Goal: Information Seeking & Learning: Learn about a topic

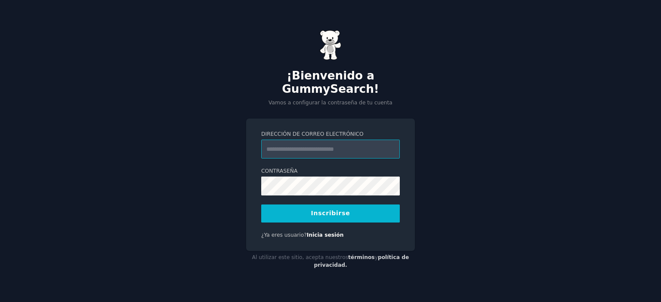
click at [307, 143] on input "Dirección de correo electrónico" at bounding box center [330, 149] width 138 height 19
type input "**********"
click at [328, 210] on font "Inscribirse" at bounding box center [330, 213] width 39 height 7
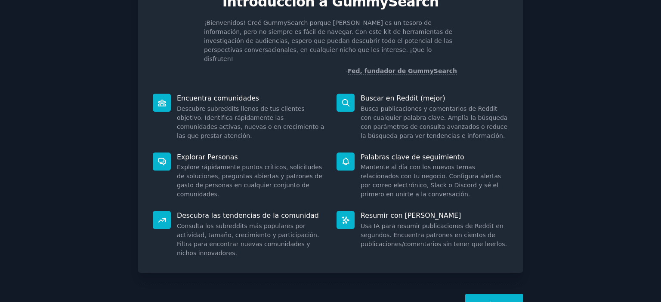
scroll to position [61, 0]
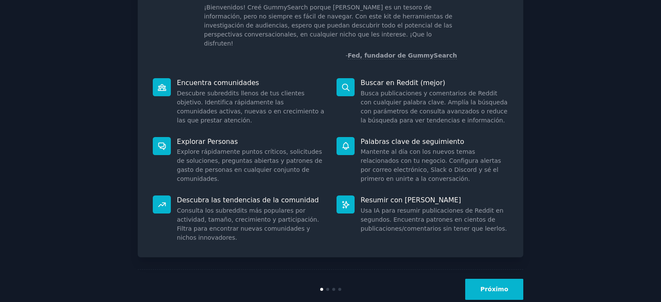
click at [484, 286] on font "Próximo" at bounding box center [494, 289] width 28 height 7
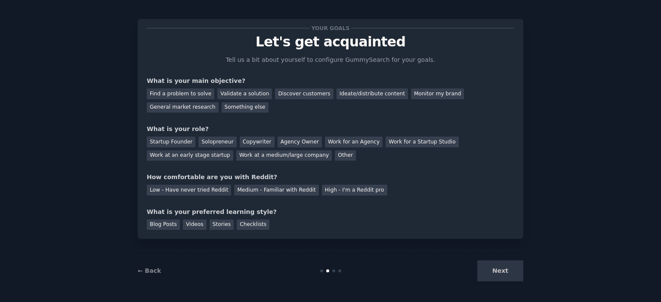
scroll to position [14, 0]
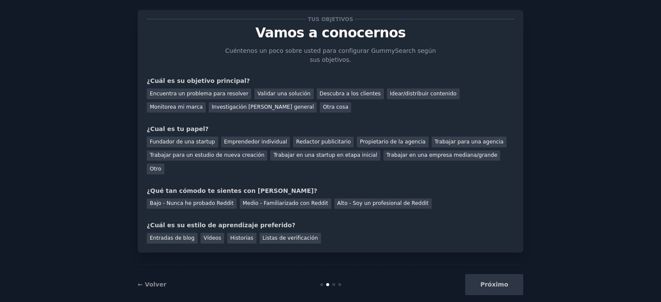
click at [502, 274] on div "Próximo" at bounding box center [458, 284] width 129 height 21
click at [151, 281] on font "← Volver" at bounding box center [152, 284] width 29 height 7
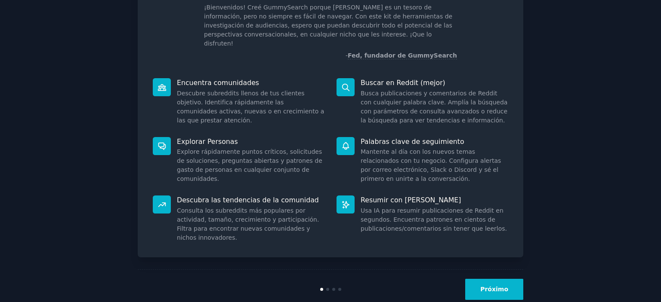
click at [498, 286] on font "Próximo" at bounding box center [494, 289] width 28 height 7
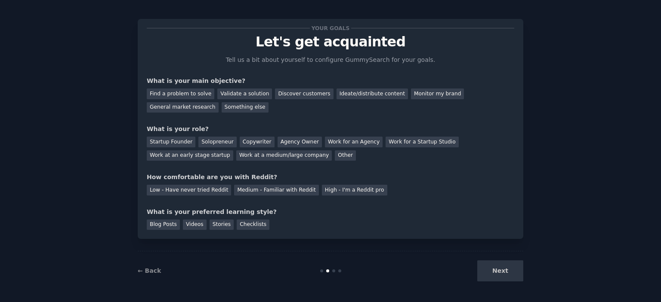
scroll to position [14, 0]
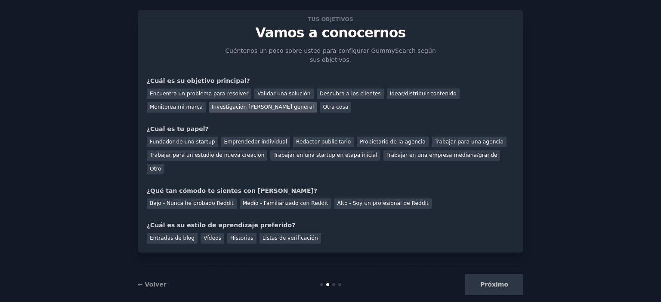
click at [212, 104] on font "Investigación [PERSON_NAME] general" at bounding box center [263, 107] width 102 height 6
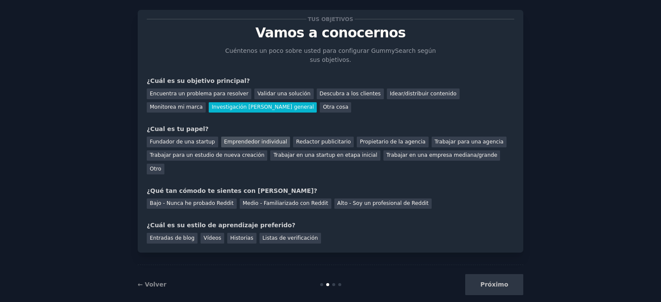
click at [253, 141] on font "Emprendedor individual" at bounding box center [255, 142] width 63 height 6
click at [267, 200] on font "Medio - Familiarizado con Reddit" at bounding box center [286, 203] width 86 height 6
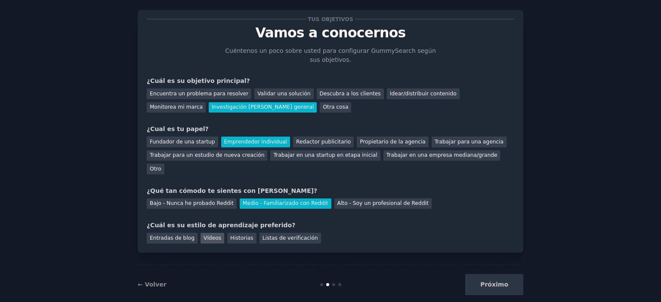
click at [207, 235] on font "Vídeos" at bounding box center [212, 238] width 18 height 6
click at [487, 281] on font "Próximo" at bounding box center [494, 284] width 28 height 7
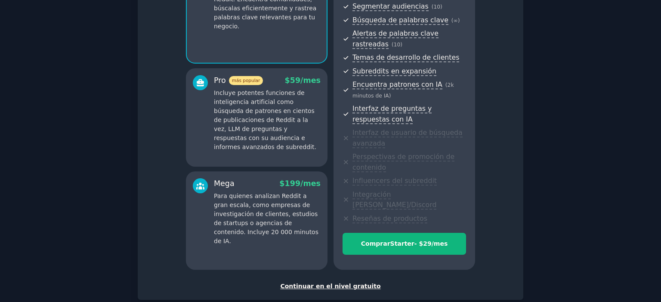
scroll to position [150, 0]
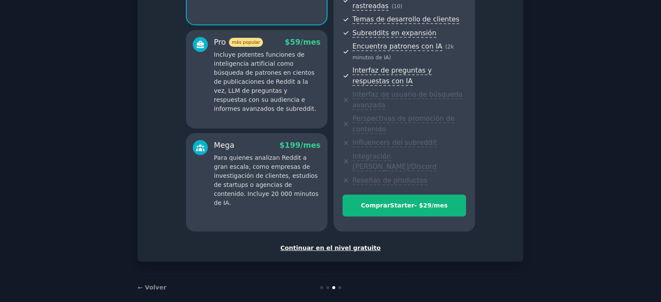
click at [337, 245] on font "Continuar en el nivel gratuito" at bounding box center [330, 248] width 100 height 7
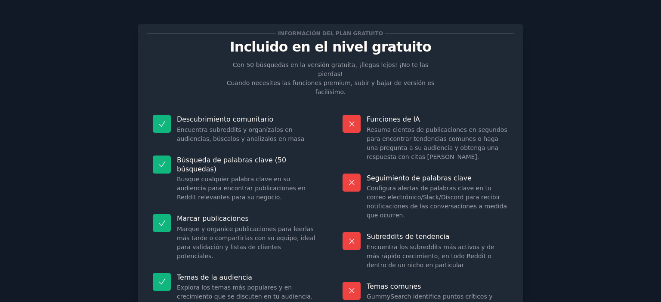
scroll to position [59, 0]
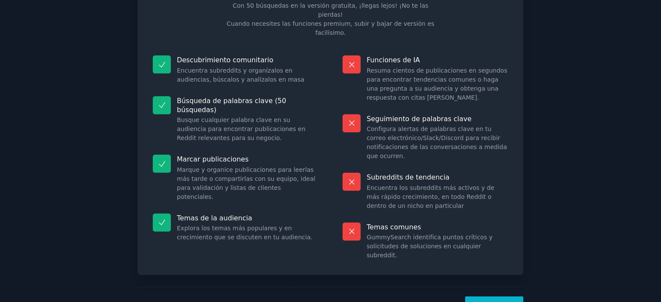
click at [489, 302] on font "¡Vamos!" at bounding box center [494, 307] width 28 height 7
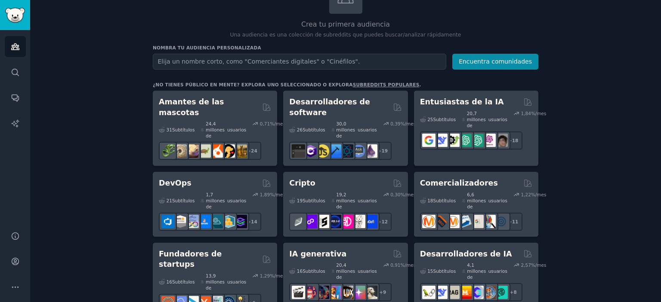
scroll to position [86, 0]
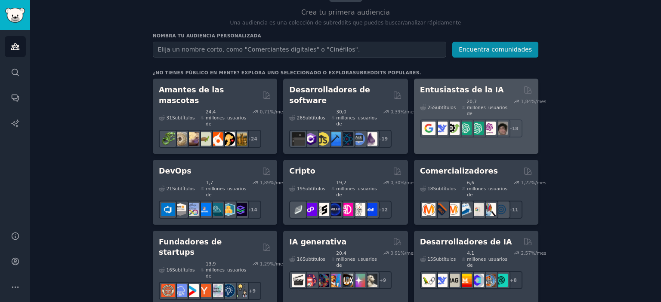
click at [438, 91] on font "Entusiastas de la IA" at bounding box center [462, 90] width 84 height 9
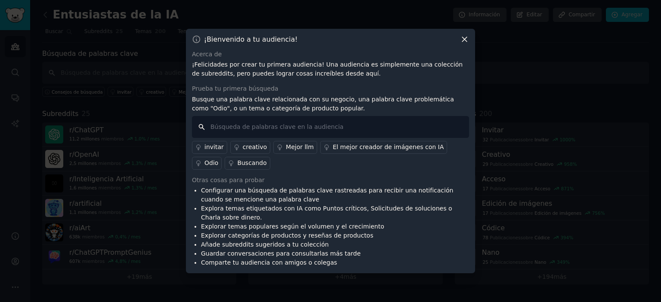
click at [246, 126] on input "text" at bounding box center [330, 127] width 277 height 22
type input "t"
type input "investigacion"
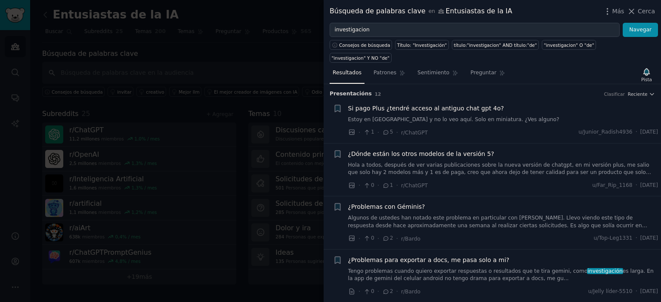
click at [250, 65] on div at bounding box center [330, 151] width 661 height 302
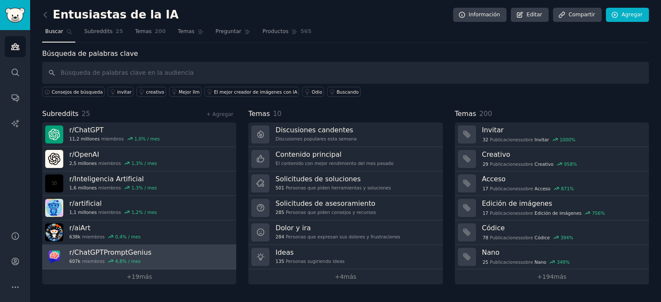
click at [116, 251] on font "ChatGPTPromptGenius" at bounding box center [112, 253] width 77 height 8
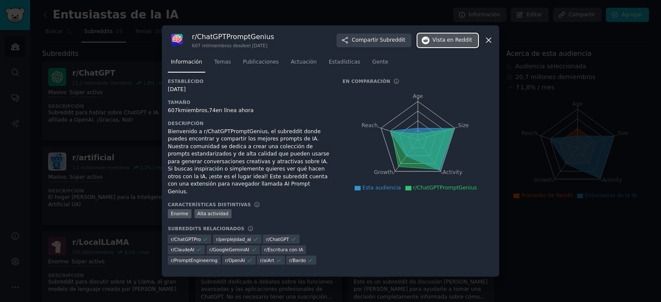
click at [461, 43] on font "en Reddit" at bounding box center [459, 40] width 25 height 6
drag, startPoint x: 544, startPoint y: 5, endPoint x: 333, endPoint y: 7, distance: 210.3
click at [333, 7] on div at bounding box center [330, 151] width 661 height 302
